Goal: Information Seeking & Learning: Learn about a topic

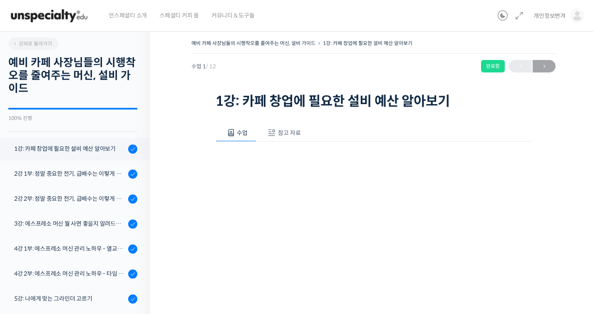
scroll to position [106, 0]
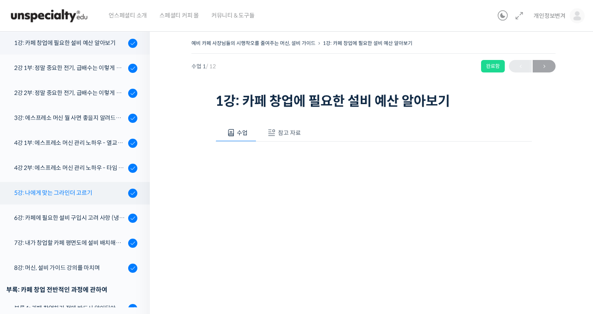
click at [94, 188] on div "5강: 나에게 맞는 그라인더 고르기" at bounding box center [70, 192] width 112 height 9
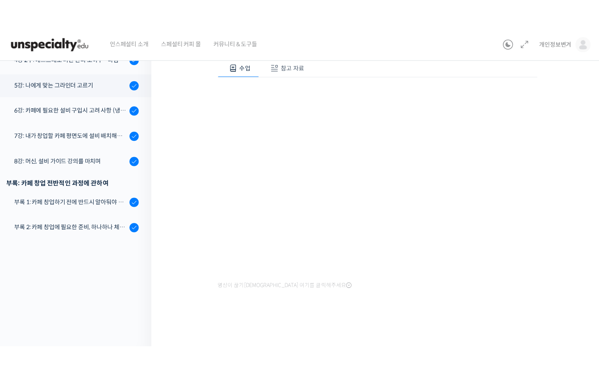
scroll to position [88, 0]
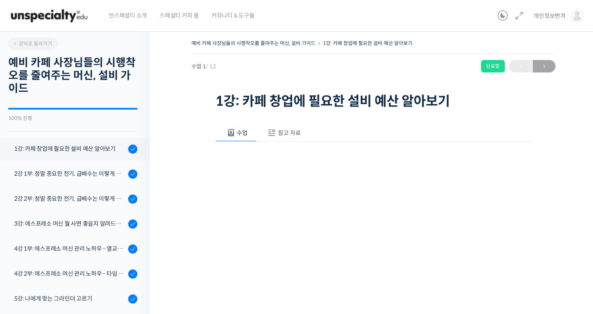
scroll to position [106, 0]
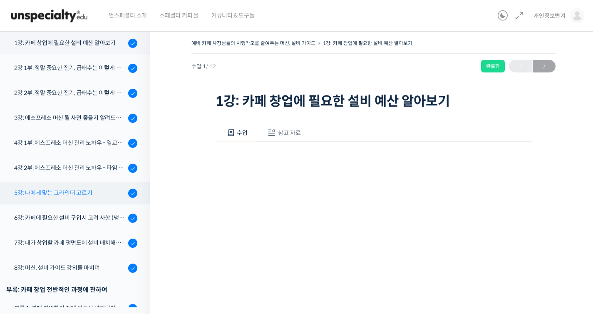
click at [87, 196] on div "5강: 나에게 맞는 그라인더 고르기" at bounding box center [70, 192] width 112 height 9
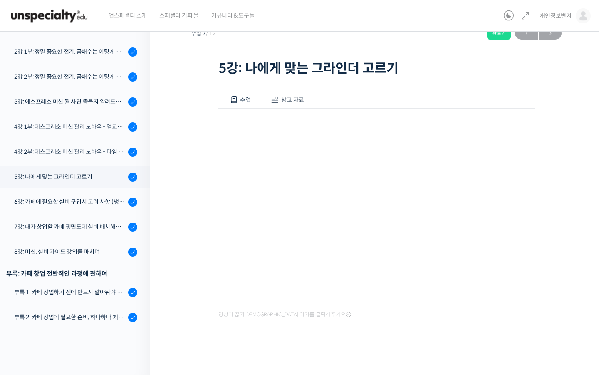
scroll to position [88, 0]
